Goal: Find specific page/section: Find specific page/section

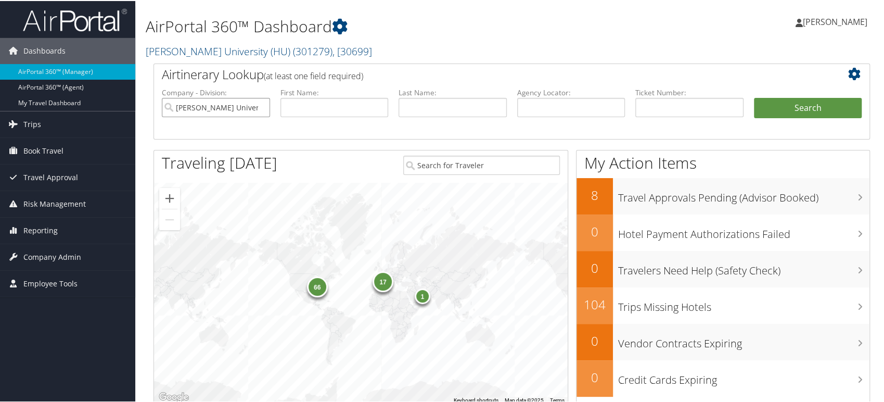
click at [260, 106] on input "[PERSON_NAME] University (HU)" at bounding box center [216, 106] width 108 height 19
click at [213, 54] on link "Howard University (HU) ( 301279 ) , [ 30699 ]" at bounding box center [259, 50] width 226 height 14
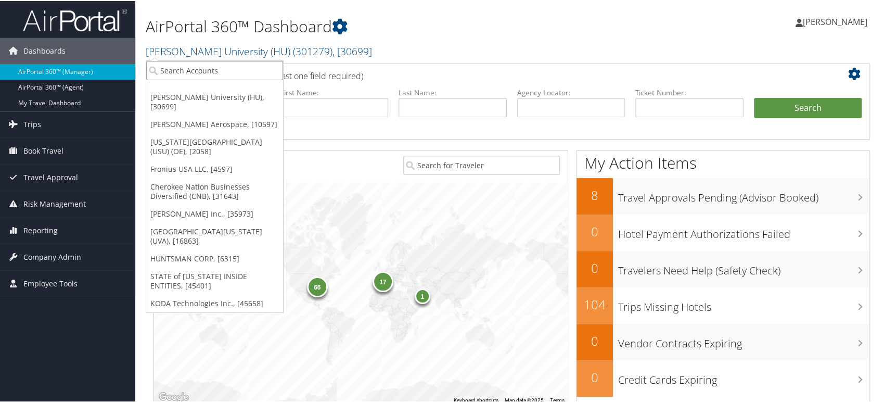
click at [198, 73] on input "search" at bounding box center [214, 69] width 137 height 19
type input "chg"
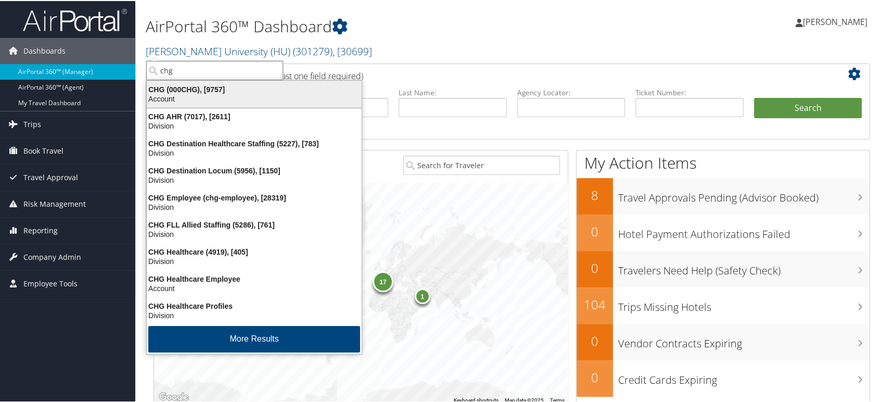
click at [202, 92] on div "CHG (000CHG), [9757]" at bounding box center [254, 88] width 227 height 9
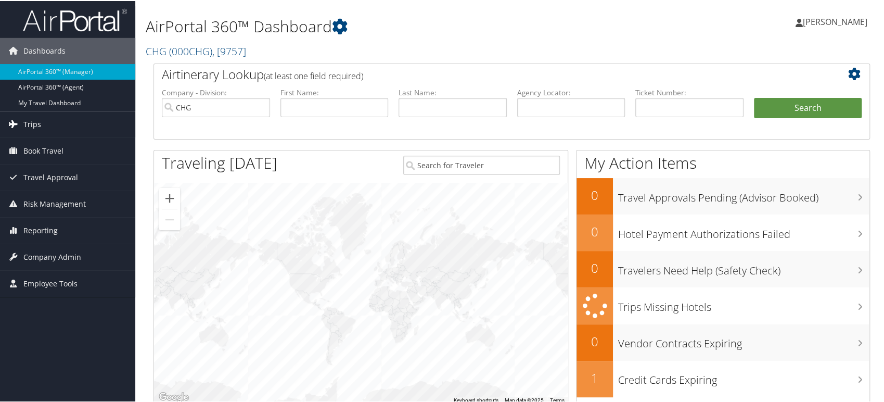
click at [33, 121] on span "Trips" at bounding box center [32, 123] width 18 height 26
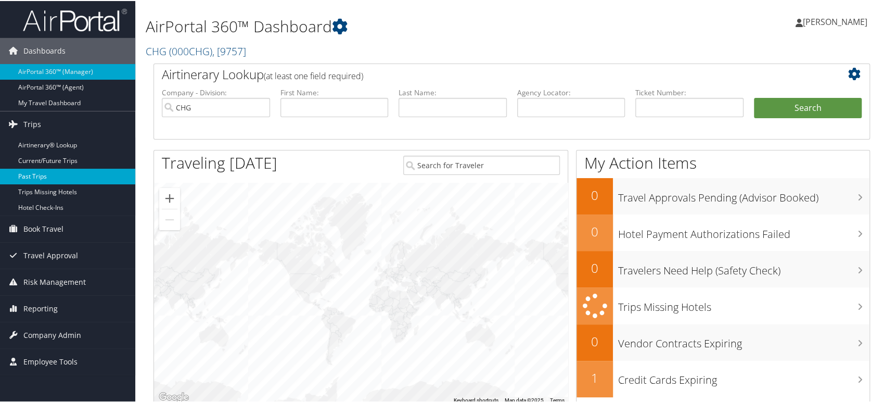
click at [45, 174] on link "Past Trips" at bounding box center [67, 176] width 135 height 16
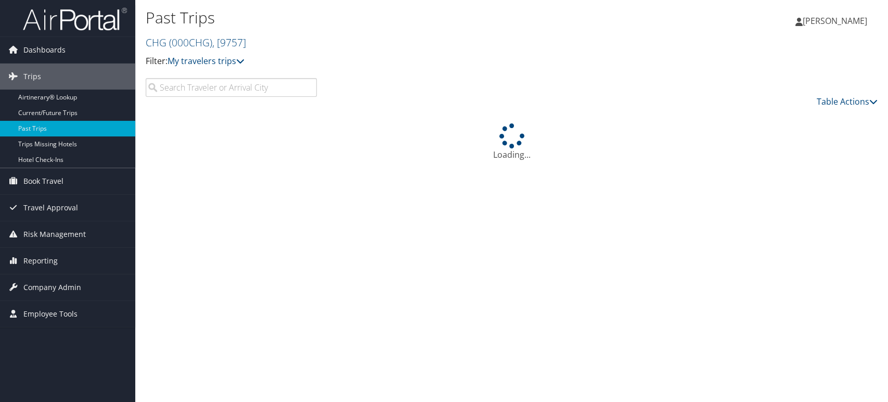
click at [251, 90] on input "search" at bounding box center [231, 87] width 171 height 19
paste input "breaunnah"
type input "breaunnah"
drag, startPoint x: 196, startPoint y: 76, endPoint x: 240, endPoint y: 85, distance: 45.7
click at [196, 76] on div "Past Trips CHG ( 000CHG ) , [ 9757 ] CHG Howard University (HU) Stark Aerospace…" at bounding box center [390, 41] width 488 height 73
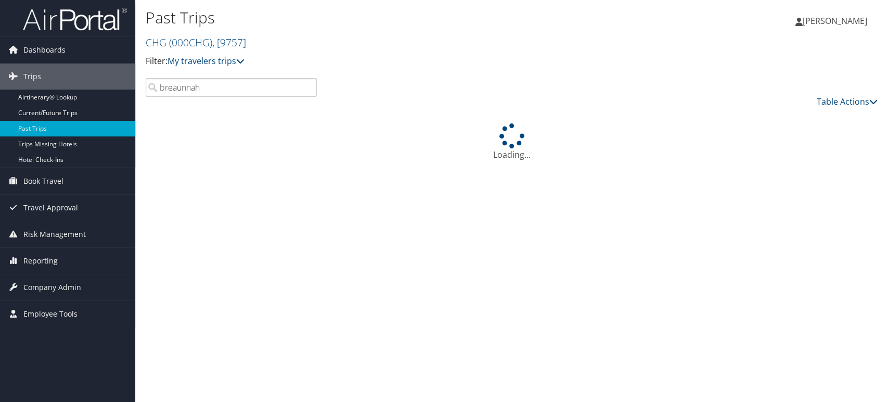
click at [235, 86] on input "breaunnah" at bounding box center [231, 87] width 171 height 19
click at [244, 61] on icon at bounding box center [240, 61] width 8 height 8
click at [290, 46] on h2 "CHG ( 000CHG ) , [ 9757 ]" at bounding box center [390, 42] width 488 height 18
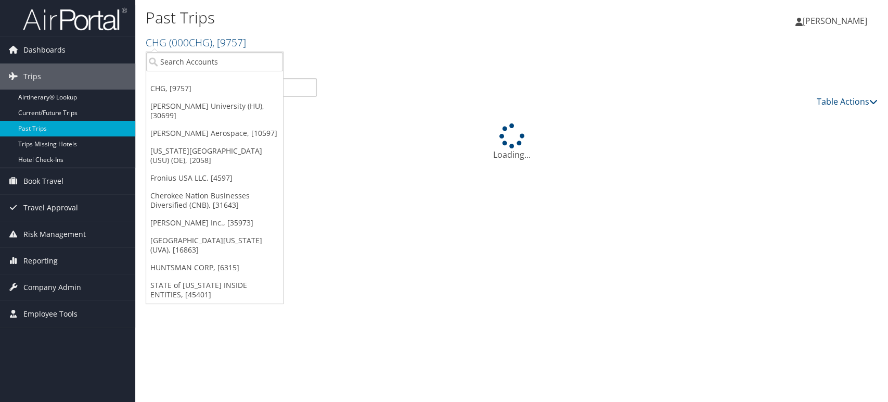
click at [330, 48] on h2 "CHG ( 000CHG ) , [ 9757 ]" at bounding box center [390, 42] width 488 height 18
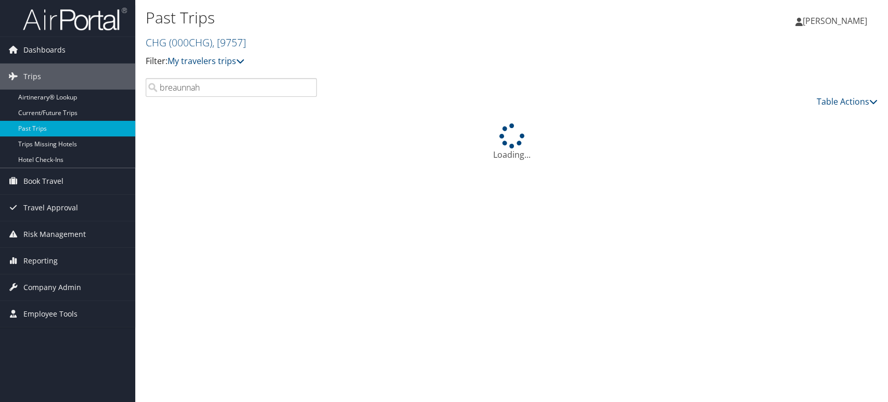
click at [250, 86] on input "breaunnah" at bounding box center [231, 87] width 171 height 19
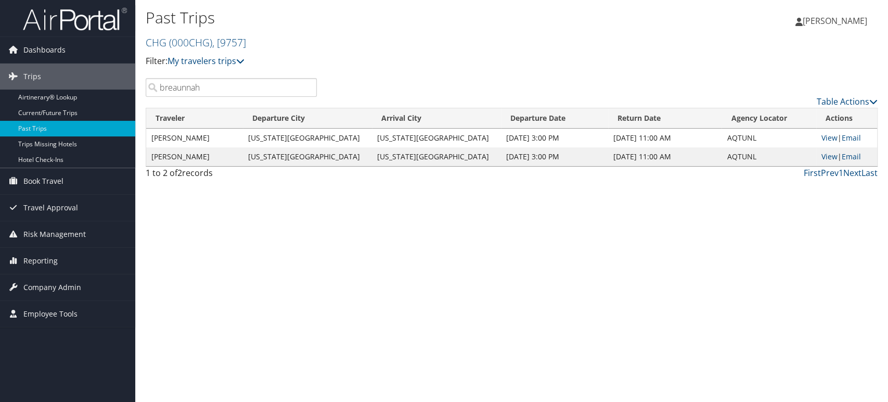
click at [91, 23] on img at bounding box center [75, 19] width 104 height 24
